Goal: Transaction & Acquisition: Download file/media

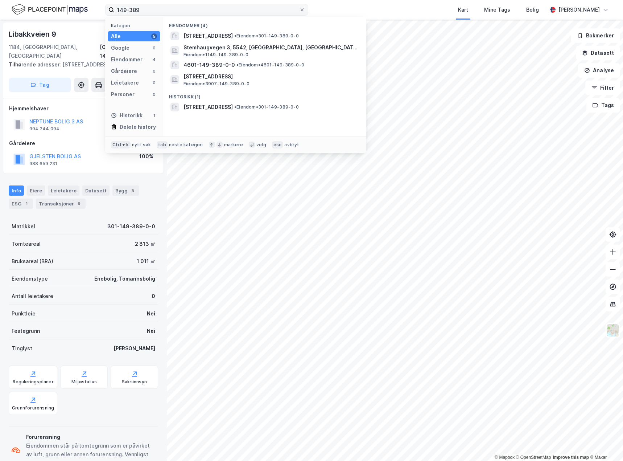
click at [153, 5] on input "149-389" at bounding box center [206, 9] width 185 height 11
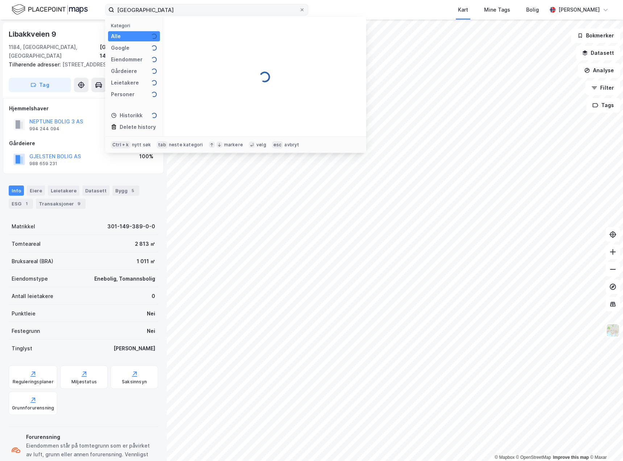
type input "[GEOGRAPHIC_DATA]"
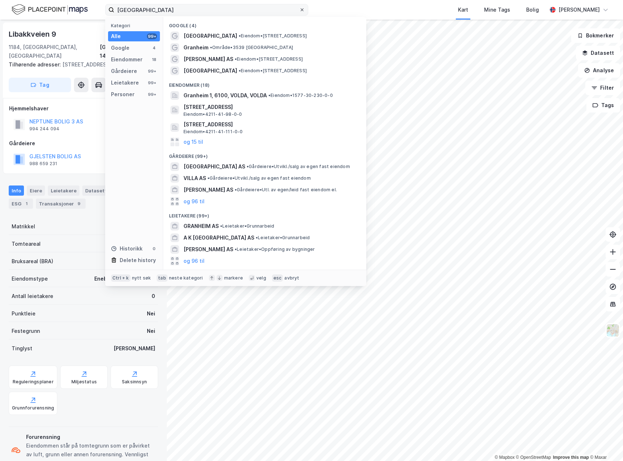
click at [303, 11] on icon at bounding box center [302, 9] width 3 height 3
click at [299, 11] on input "[GEOGRAPHIC_DATA]" at bounding box center [206, 9] width 185 height 11
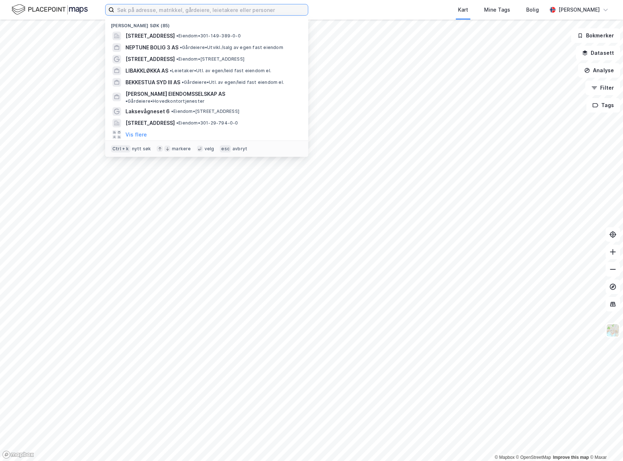
click at [266, 13] on input at bounding box center [211, 9] width 194 height 11
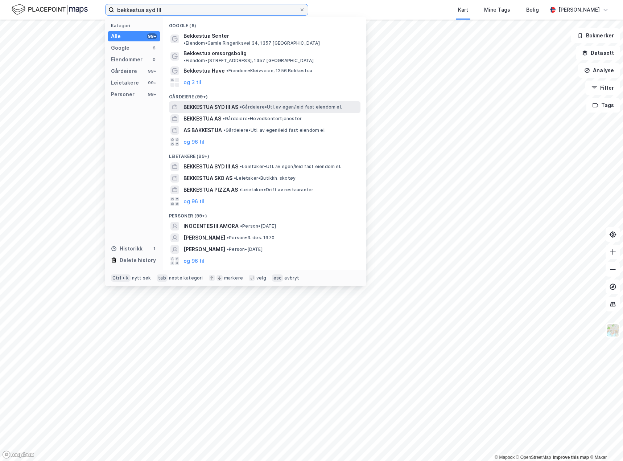
type input "bekkestua syd III"
click at [263, 104] on span "• Gårdeiere • Utl. av egen/leid fast eiendom el." at bounding box center [291, 107] width 102 height 6
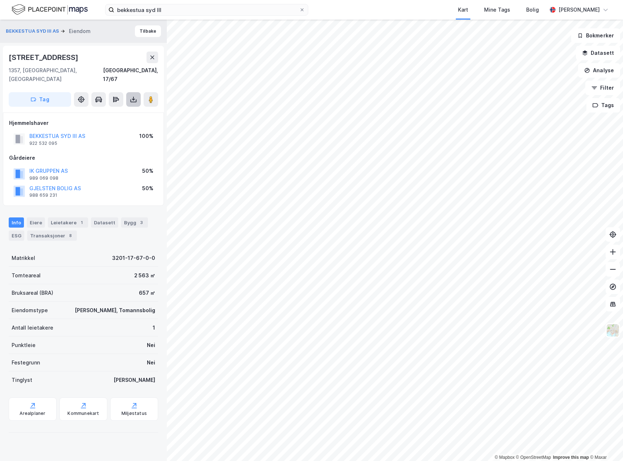
click at [136, 94] on button at bounding box center [133, 99] width 15 height 15
click at [114, 111] on div "Last ned grunnbok" at bounding box center [98, 114] width 42 height 6
